Goal: Navigation & Orientation: Find specific page/section

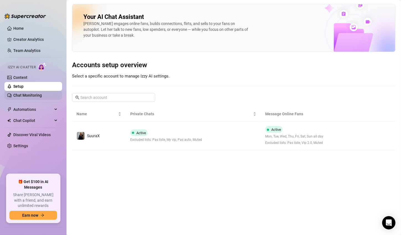
click at [36, 97] on link "Chat Monitoring" at bounding box center [27, 95] width 29 height 4
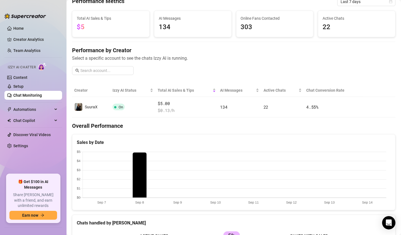
scroll to position [28, 0]
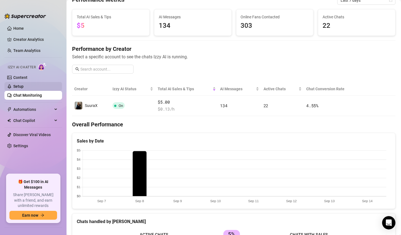
click at [24, 88] on link "Setup" at bounding box center [18, 86] width 10 height 4
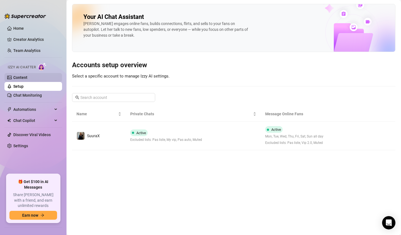
click at [27, 75] on link "Content" at bounding box center [20, 77] width 14 height 4
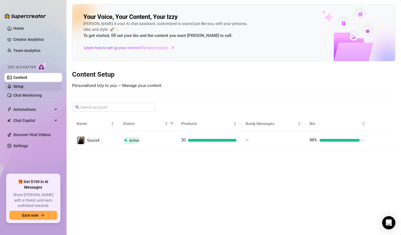
click at [23, 88] on link "Setup" at bounding box center [18, 86] width 10 height 4
